Goal: Task Accomplishment & Management: Use online tool/utility

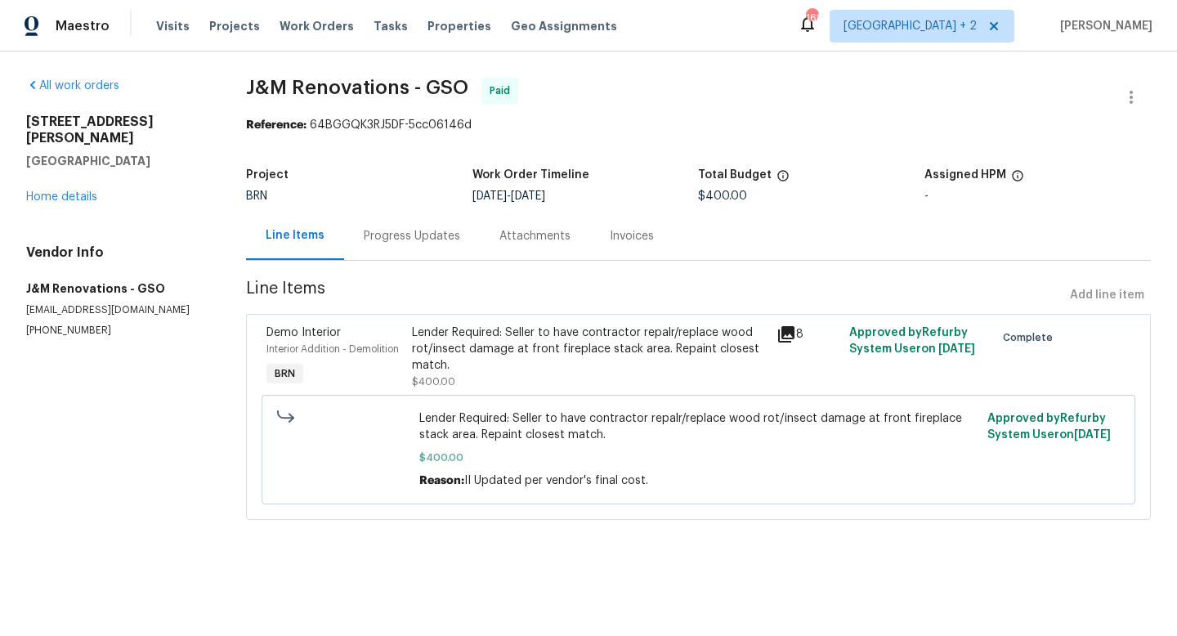
click at [297, 34] on div "Visits Projects Work Orders Tasks Properties Geo Assignments" at bounding box center [396, 26] width 481 height 33
click at [294, 28] on span "Work Orders" at bounding box center [317, 26] width 74 height 16
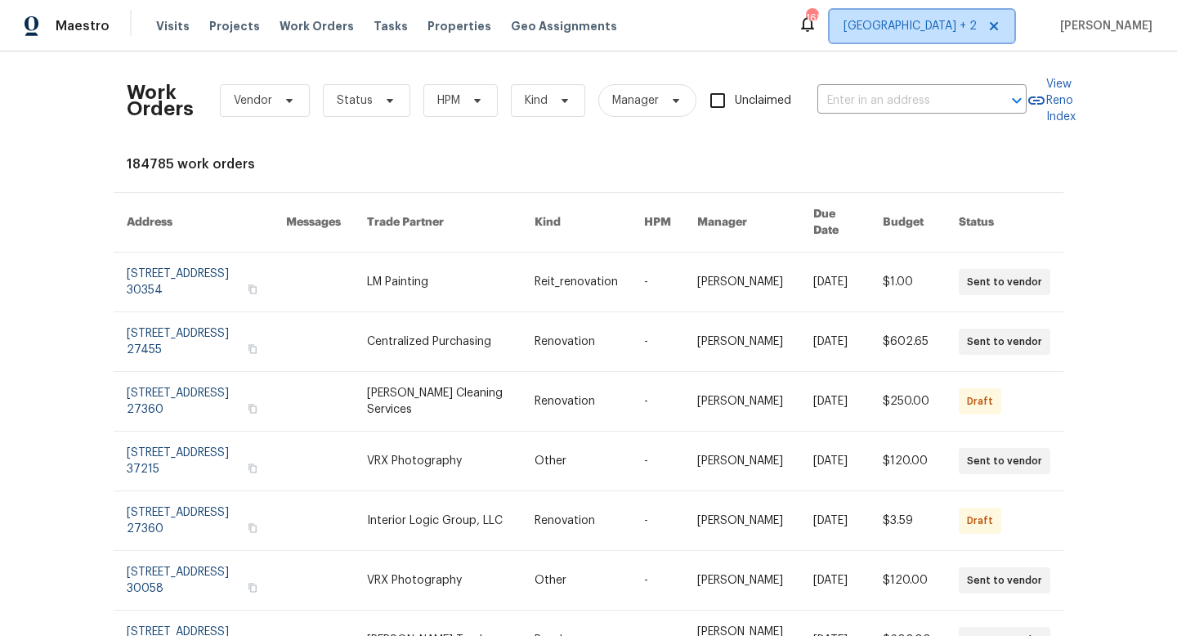
click at [933, 28] on span "[GEOGRAPHIC_DATA] + 2" at bounding box center [922, 26] width 185 height 33
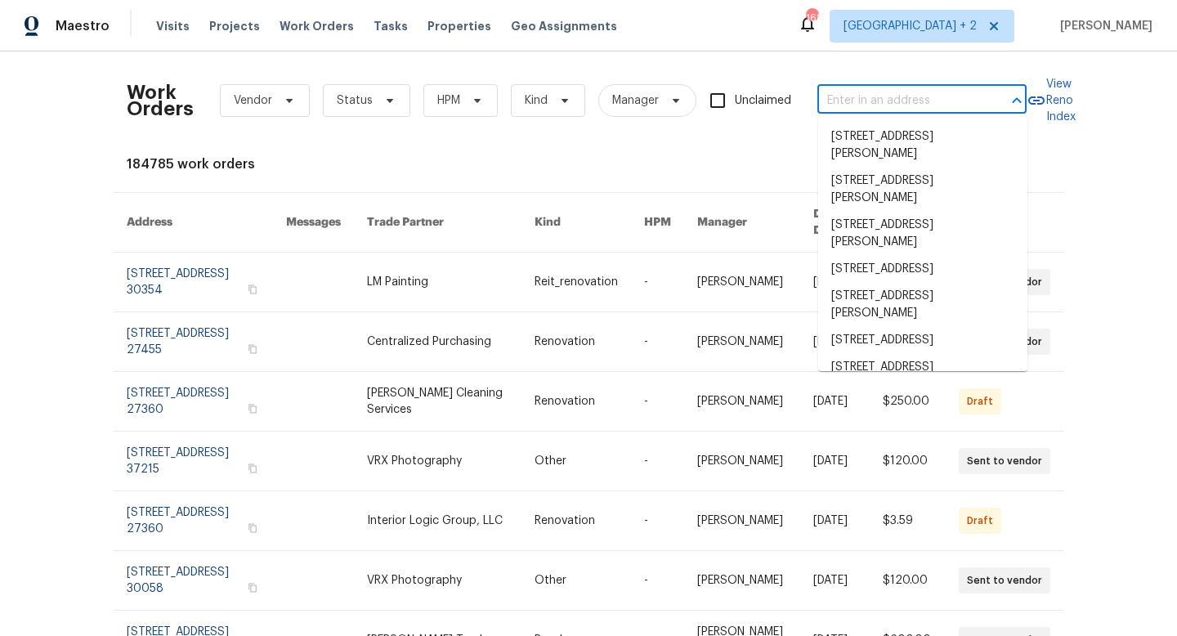
click at [864, 106] on input "text" at bounding box center [898, 100] width 163 height 25
paste input "[STREET_ADDRESS][PERSON_NAME][PERSON_NAME]"
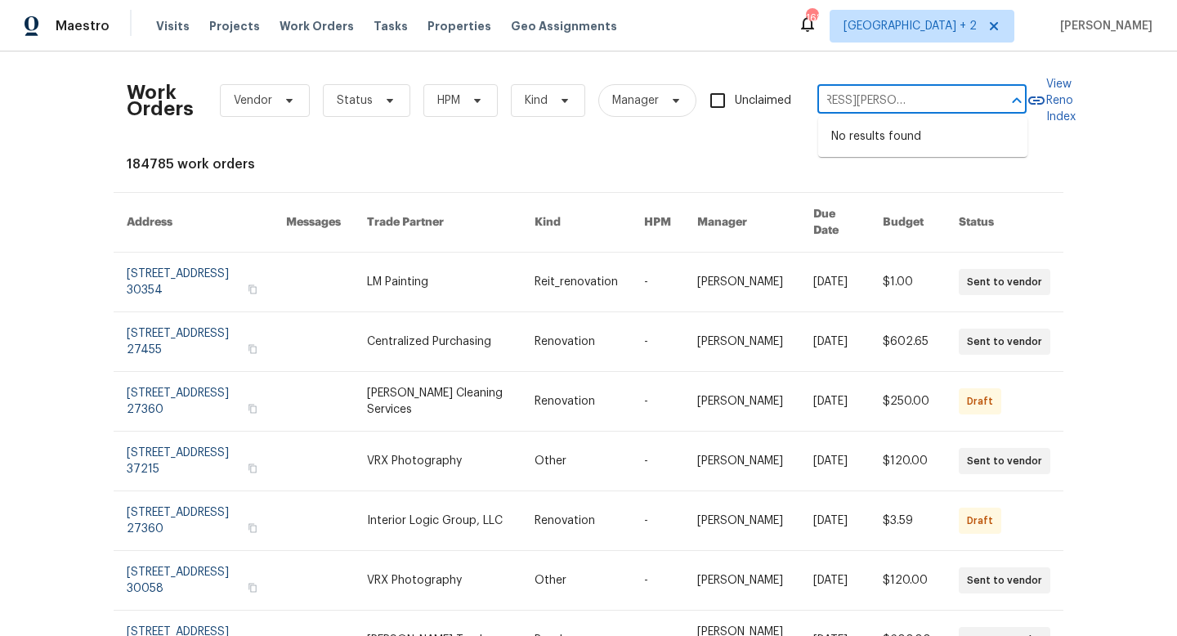
type input "[STREET_ADDRESS][PERSON_NAME][PERSON_NAME]"
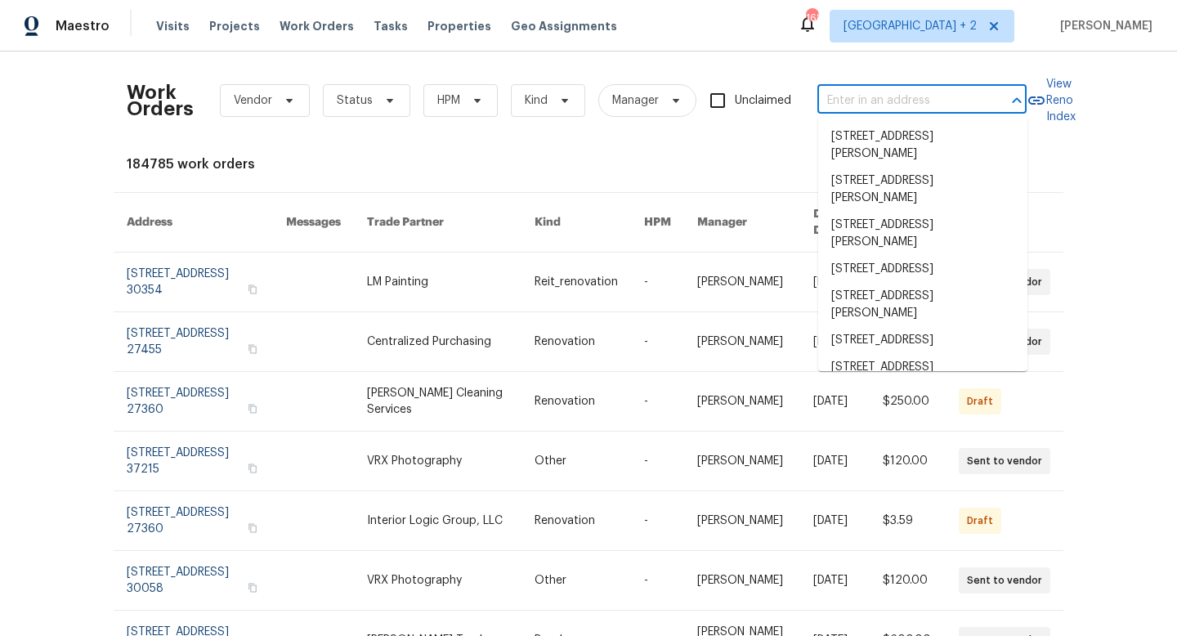
scroll to position [0, 0]
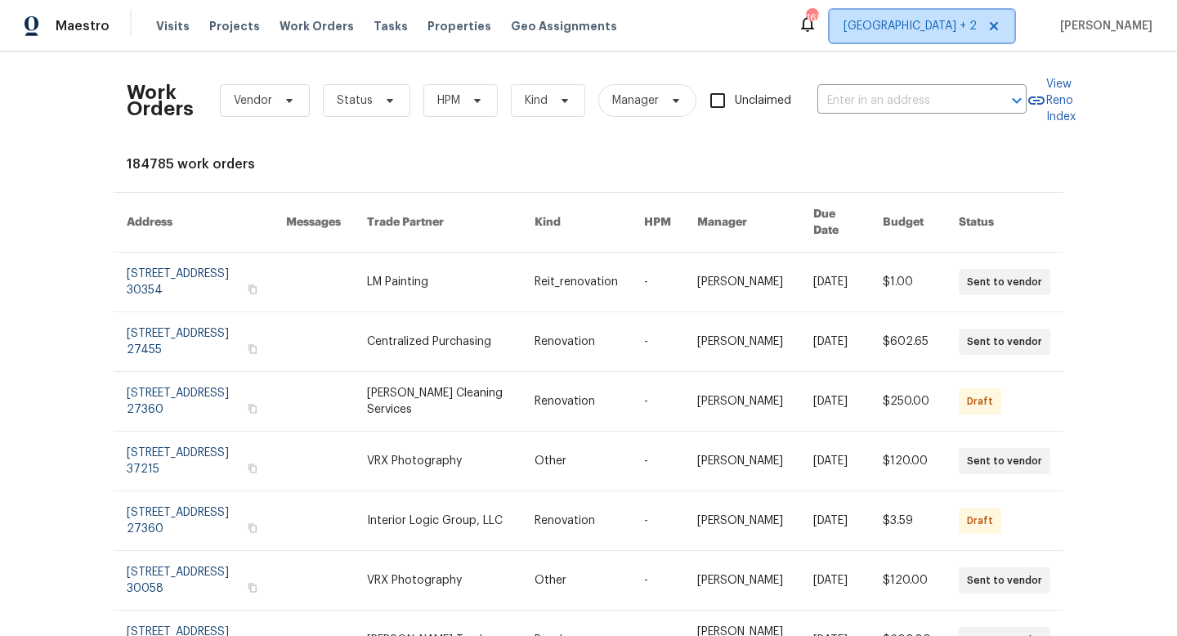
click at [960, 31] on span "[GEOGRAPHIC_DATA] + 2" at bounding box center [910, 26] width 133 height 16
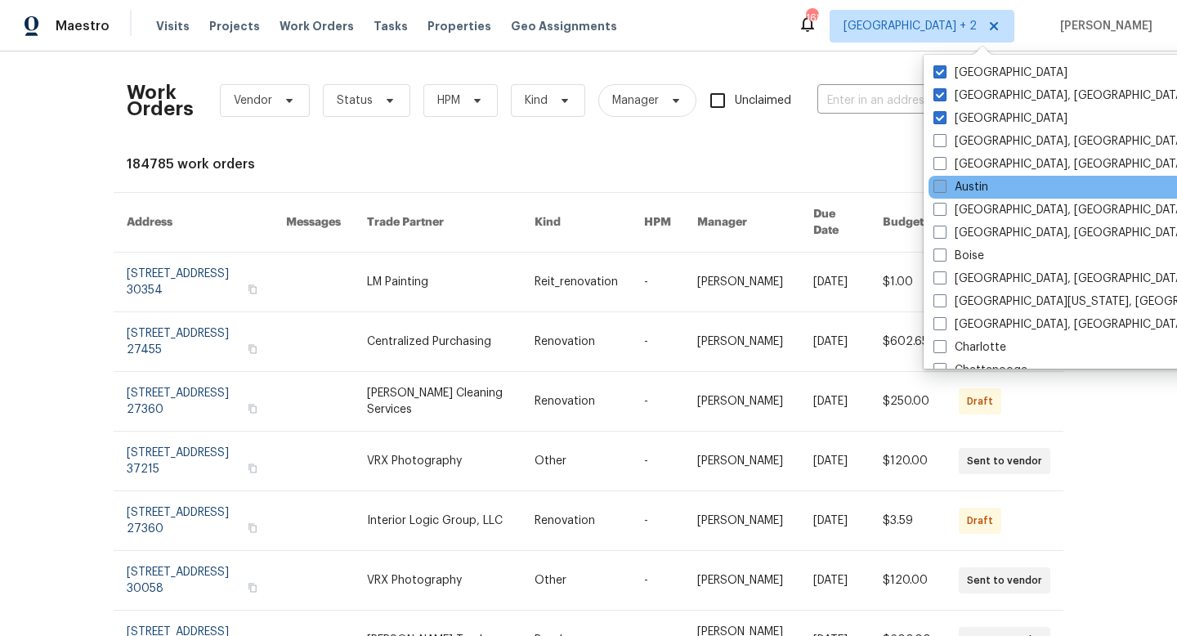
scroll to position [53, 0]
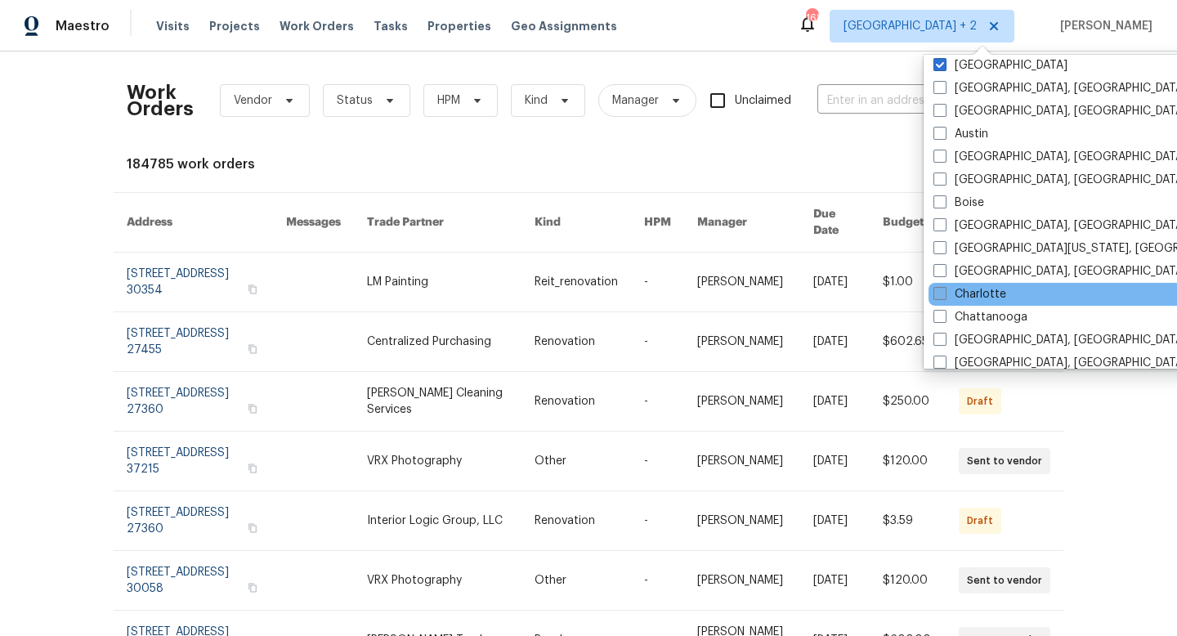
click at [963, 289] on label "Charlotte" at bounding box center [969, 294] width 73 height 16
click at [944, 289] on input "Charlotte" at bounding box center [938, 291] width 11 height 11
checkbox input "true"
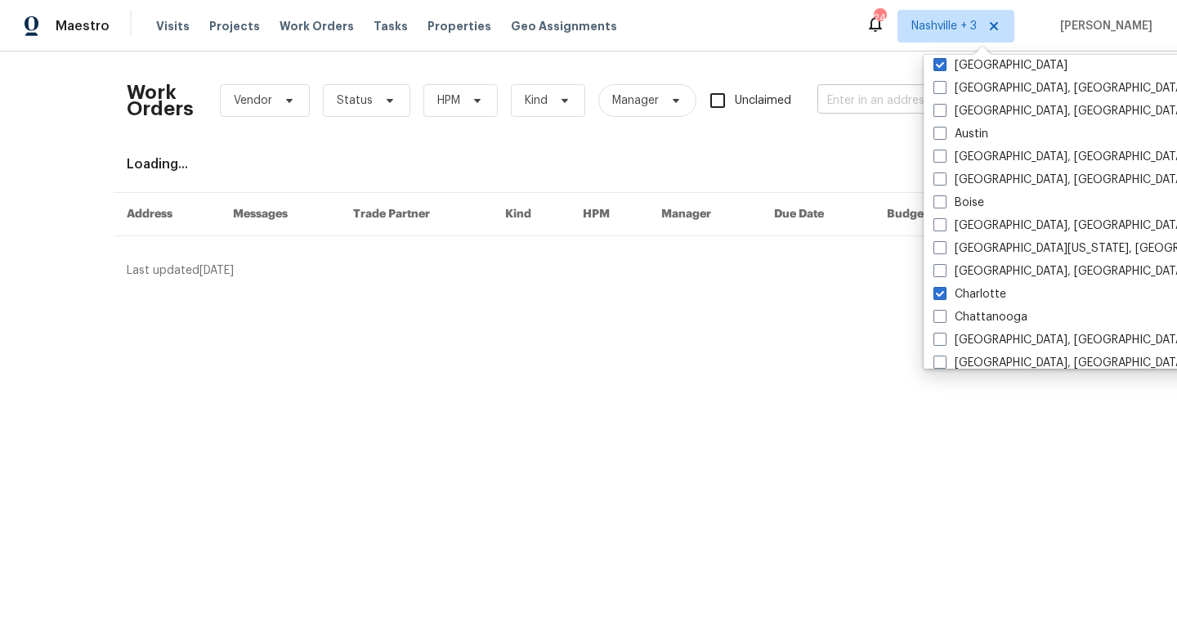
click at [893, 105] on input "text" at bounding box center [898, 100] width 163 height 25
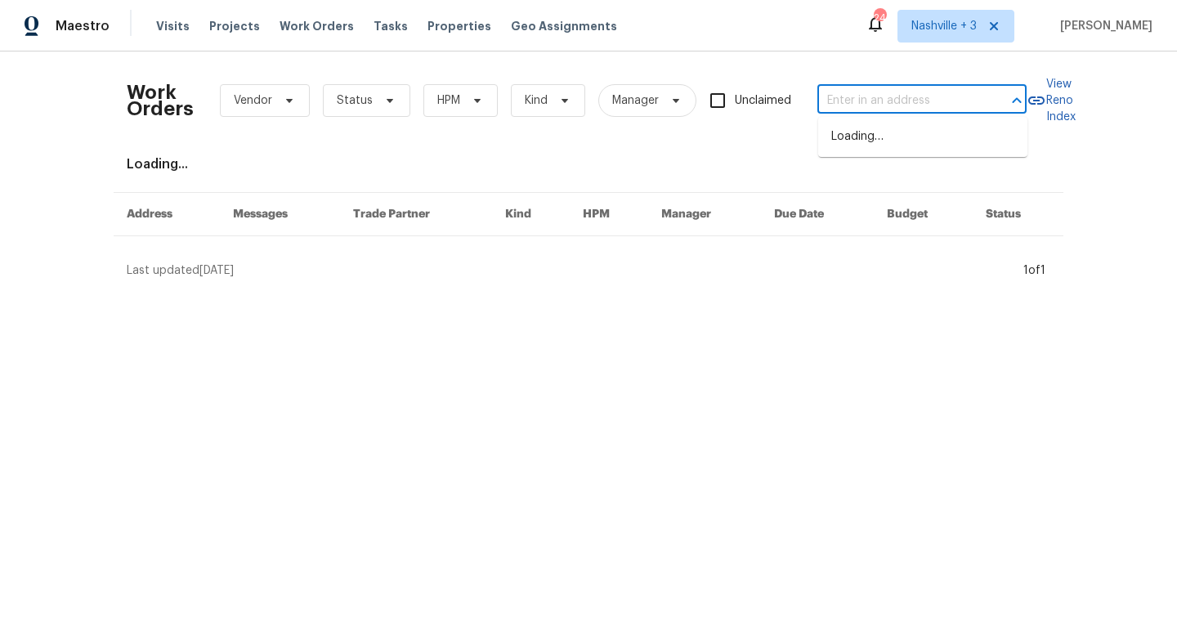
paste input "[STREET_ADDRESS][PERSON_NAME][PERSON_NAME]"
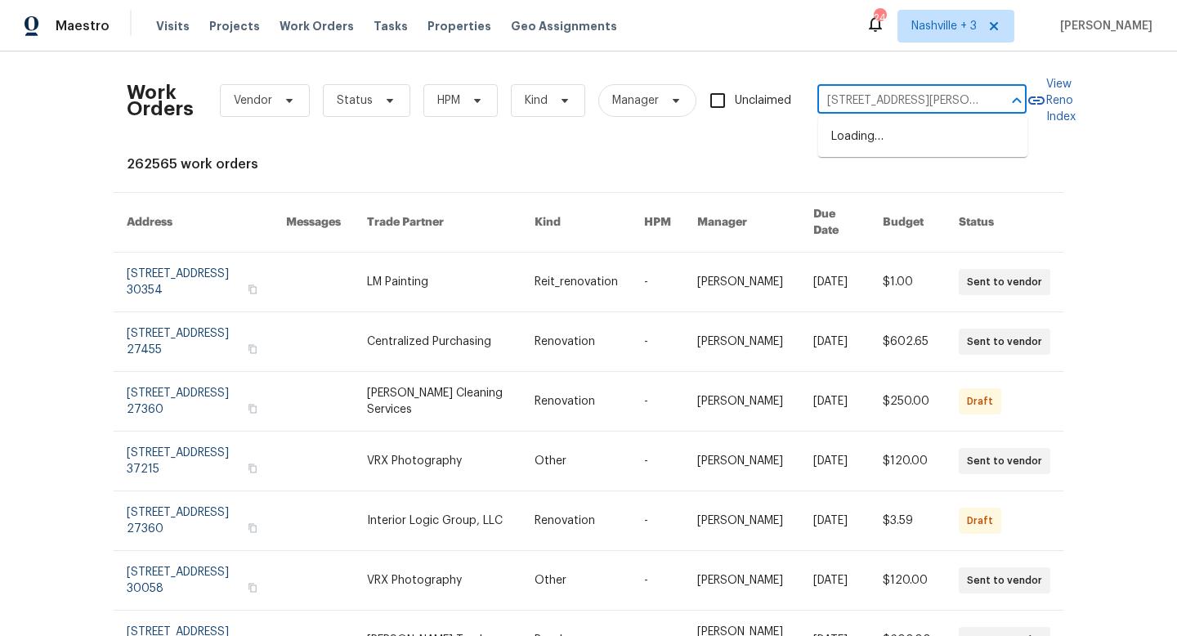
scroll to position [0, 73]
type input "[STREET_ADDRESS][PERSON_NAME][PERSON_NAME]"
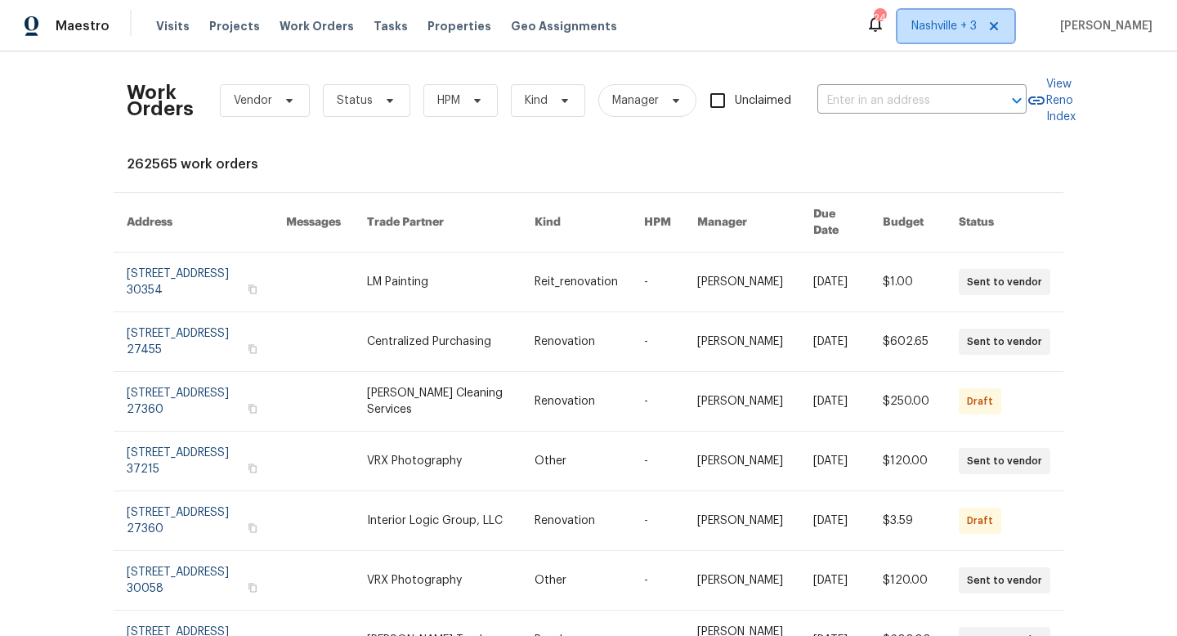
scroll to position [0, 0]
click at [977, 30] on span "Nashville + 3" at bounding box center [943, 26] width 65 height 16
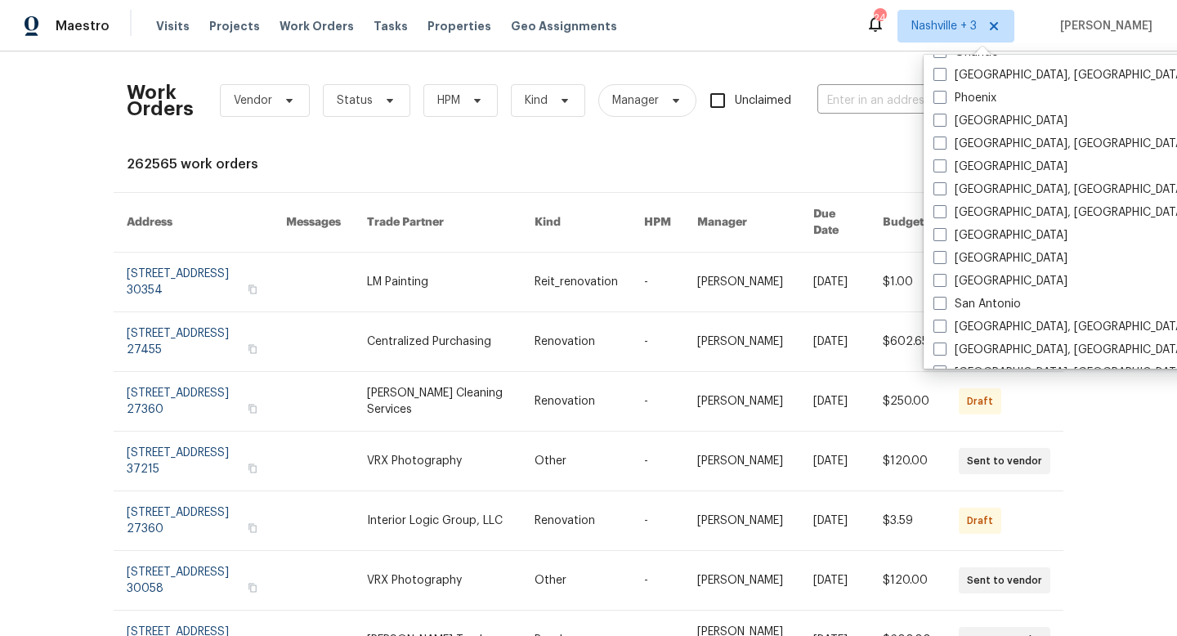
scroll to position [937, 0]
click at [961, 169] on label "[GEOGRAPHIC_DATA]" at bounding box center [1000, 166] width 134 height 16
click at [944, 168] on input "[GEOGRAPHIC_DATA]" at bounding box center [938, 163] width 11 height 11
checkbox input "true"
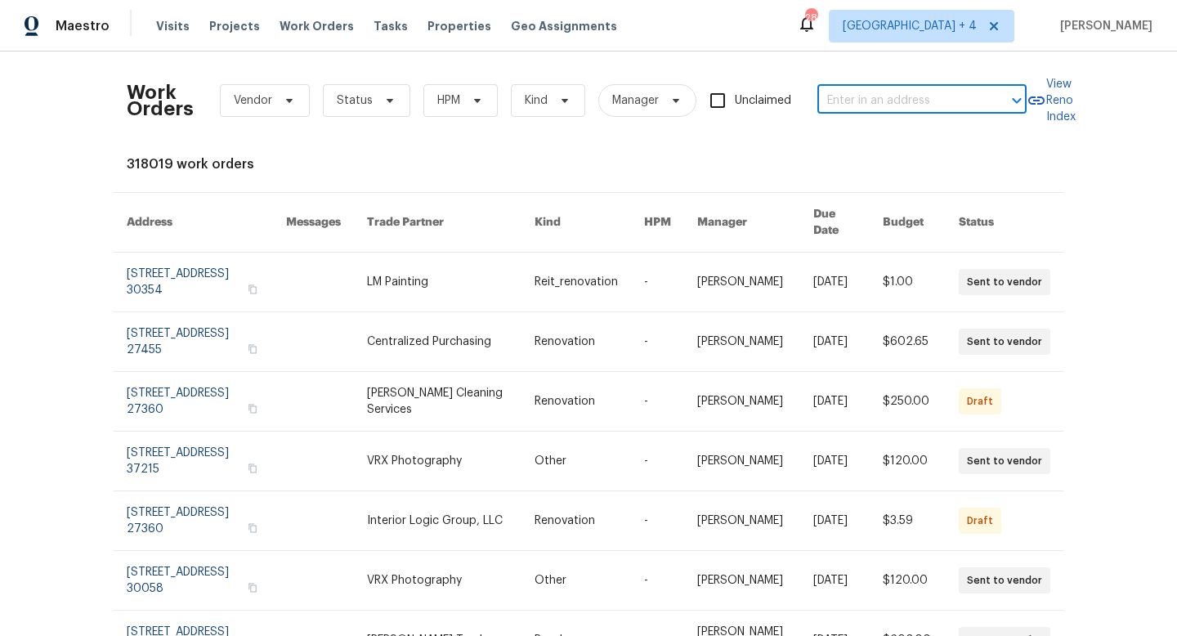
click at [887, 103] on input "text" at bounding box center [898, 100] width 163 height 25
paste input "[STREET_ADDRESS][PERSON_NAME][PERSON_NAME]"
type input "[STREET_ADDRESS][PERSON_NAME][PERSON_NAME]"
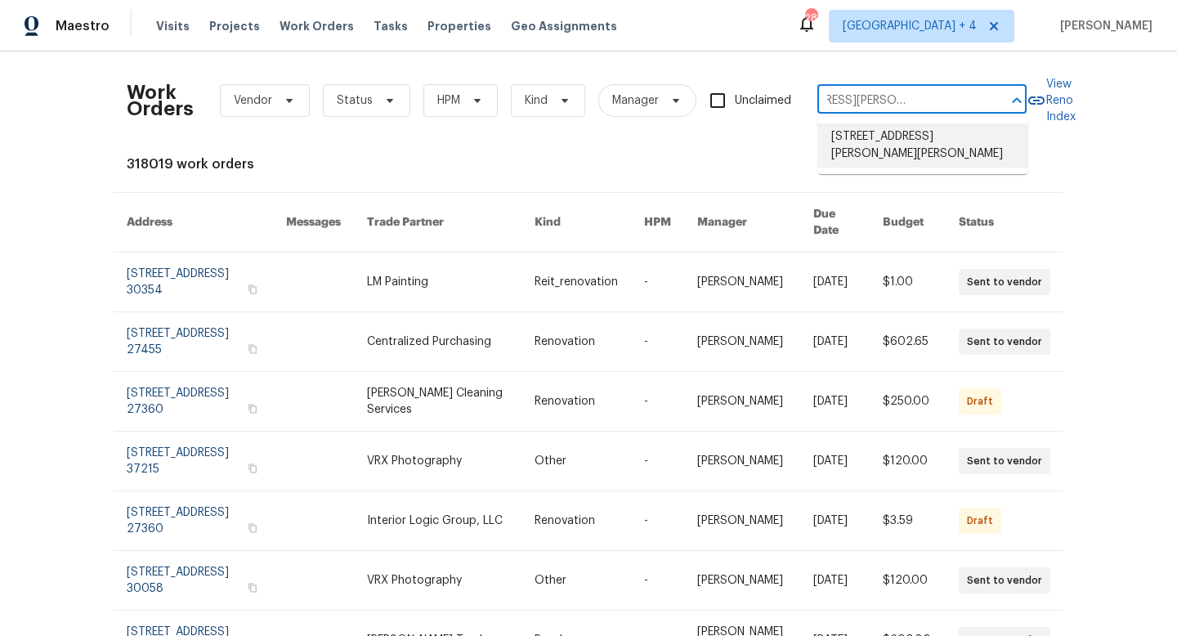
click at [885, 145] on li "[STREET_ADDRESS][PERSON_NAME][PERSON_NAME]" at bounding box center [922, 145] width 209 height 44
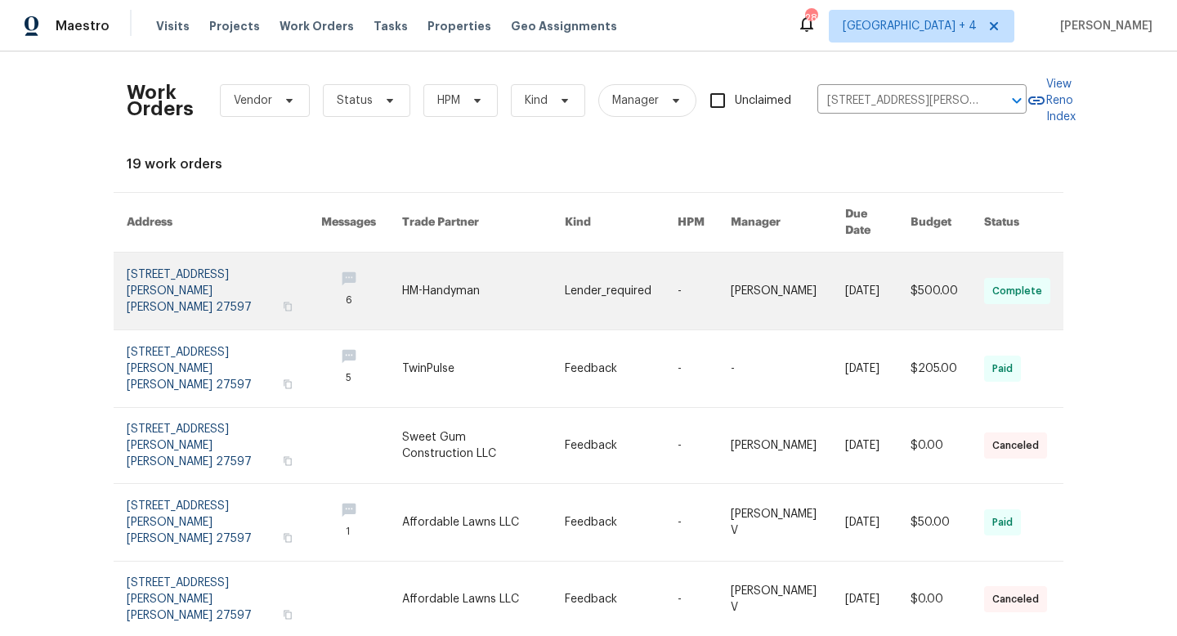
click at [427, 262] on link at bounding box center [483, 291] width 163 height 77
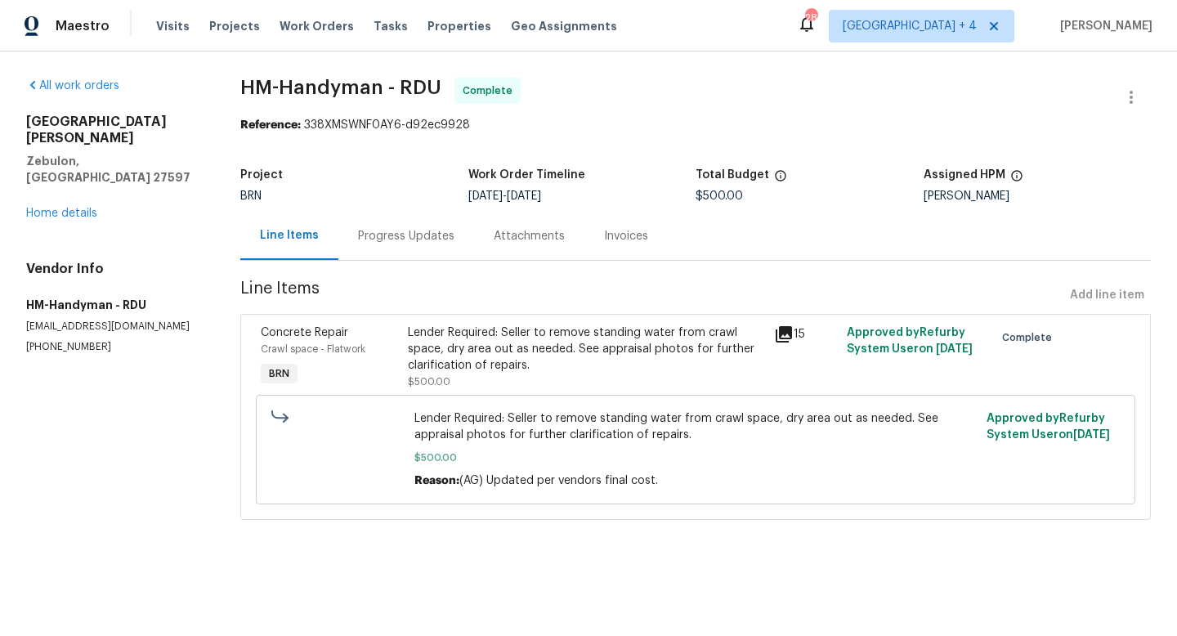
click at [593, 238] on div "Invoices" at bounding box center [625, 236] width 83 height 48
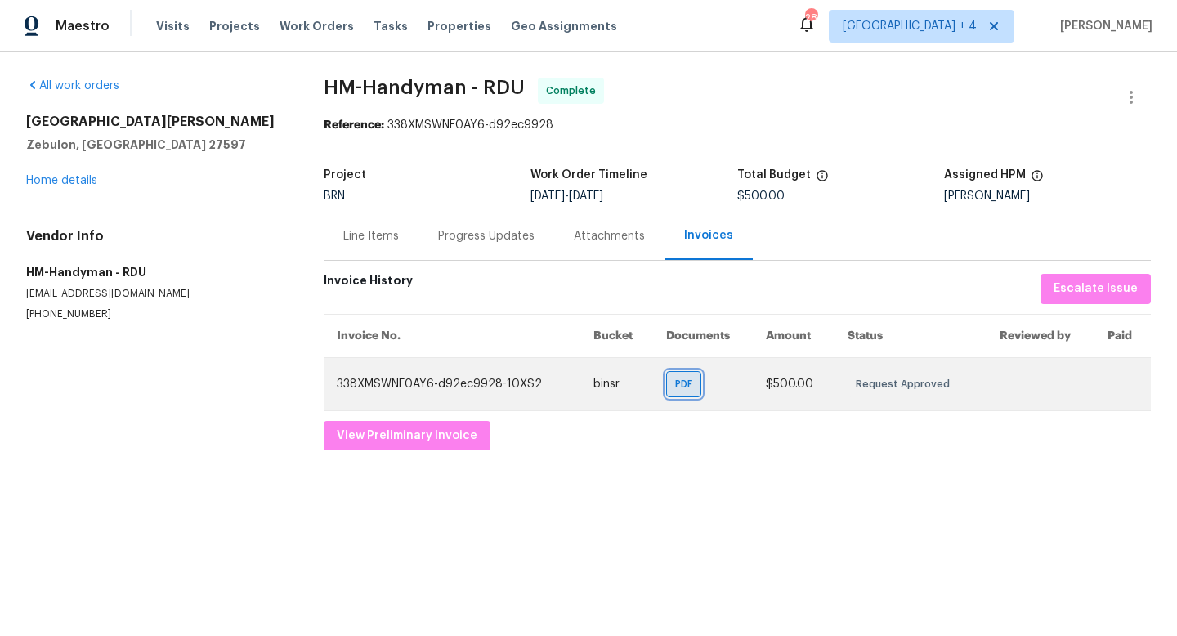
click at [683, 392] on span "PDF" at bounding box center [687, 384] width 24 height 16
